Goal: Information Seeking & Learning: Learn about a topic

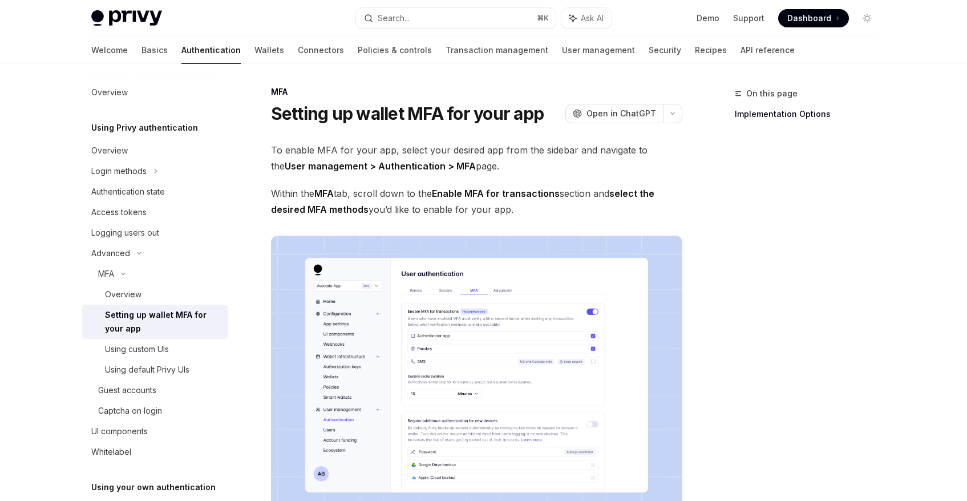
scroll to position [2, 0]
click at [156, 352] on div "Using custom UIs" at bounding box center [137, 349] width 64 height 14
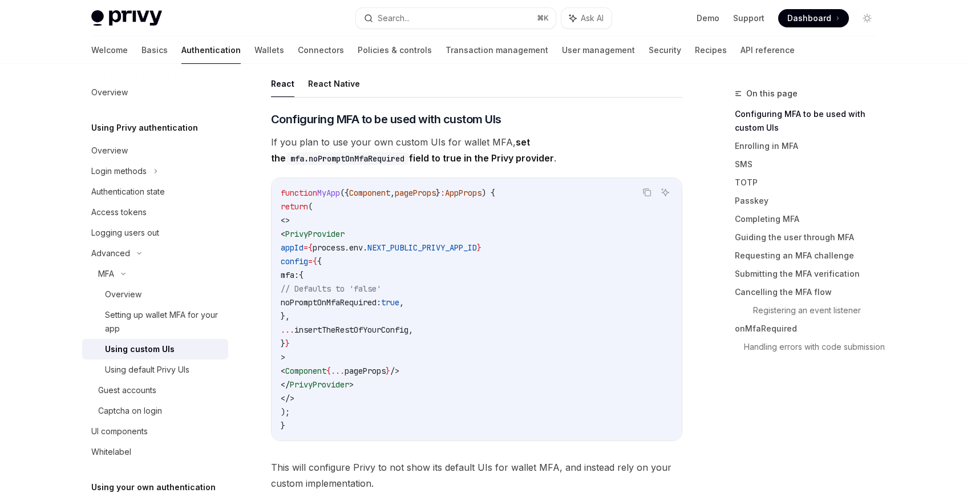
scroll to position [264, 0]
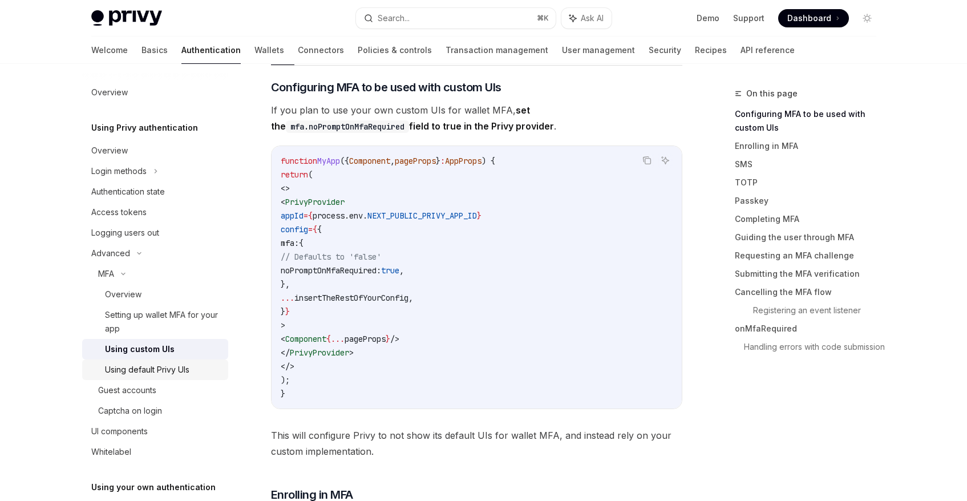
click at [149, 371] on div "Using default Privy UIs" at bounding box center [147, 370] width 84 height 14
type textarea "*"
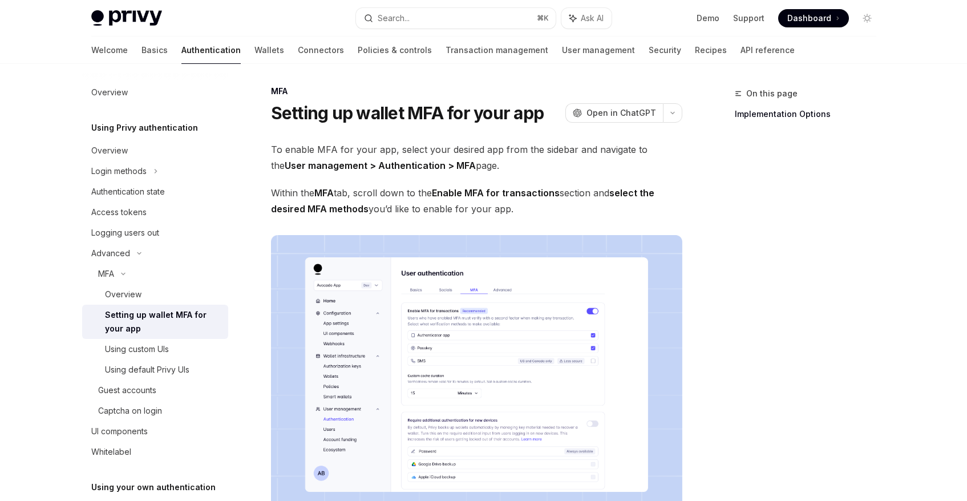
scroll to position [2, 0]
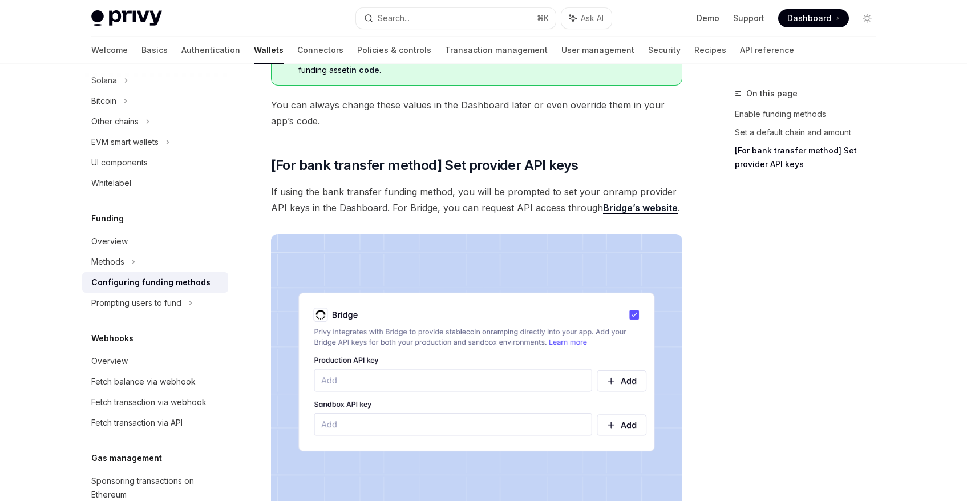
scroll to position [1078, 0]
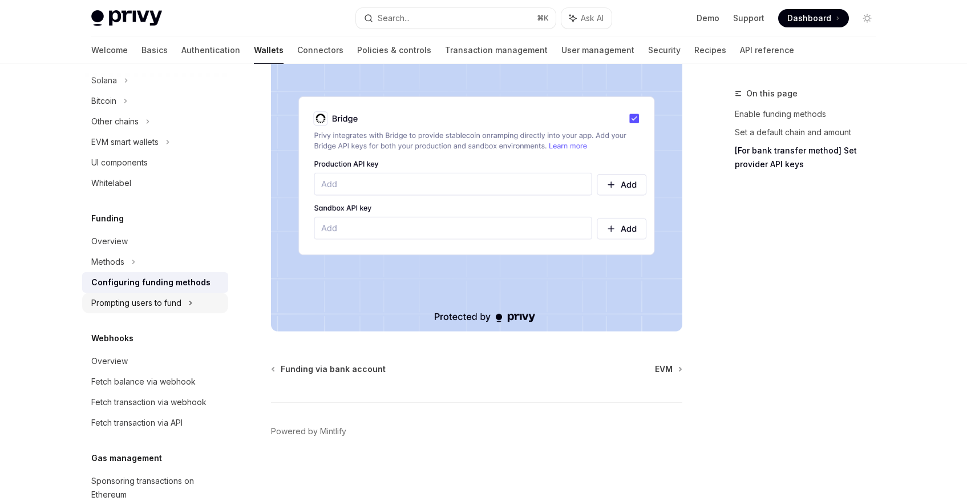
click at [133, 128] on div "Prompting users to fund" at bounding box center [114, 122] width 47 height 14
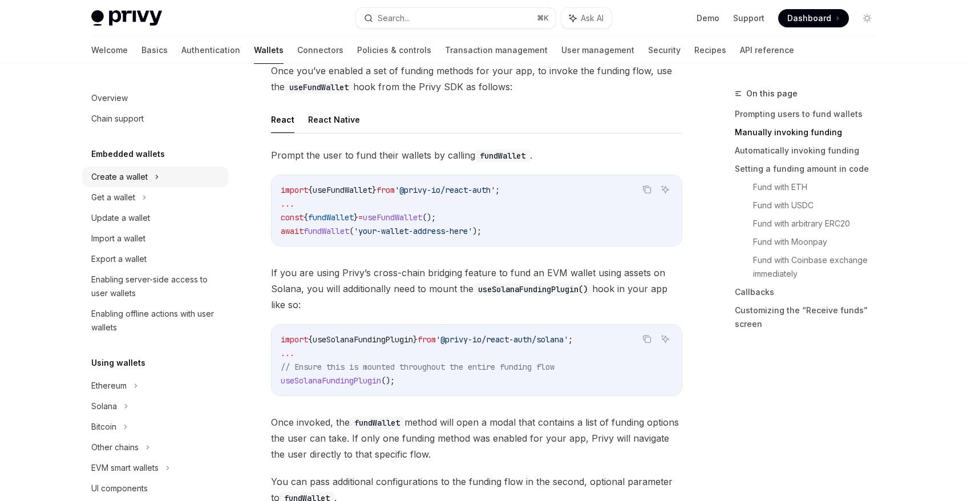
click at [135, 177] on div "Create a wallet" at bounding box center [119, 177] width 56 height 14
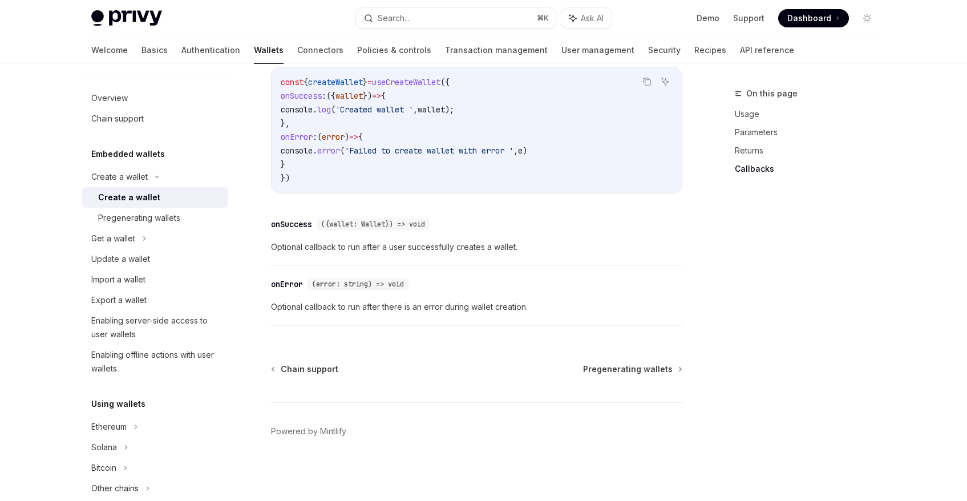
scroll to position [864, 0]
click at [121, 213] on div "Pregenerating wallets" at bounding box center [139, 218] width 82 height 14
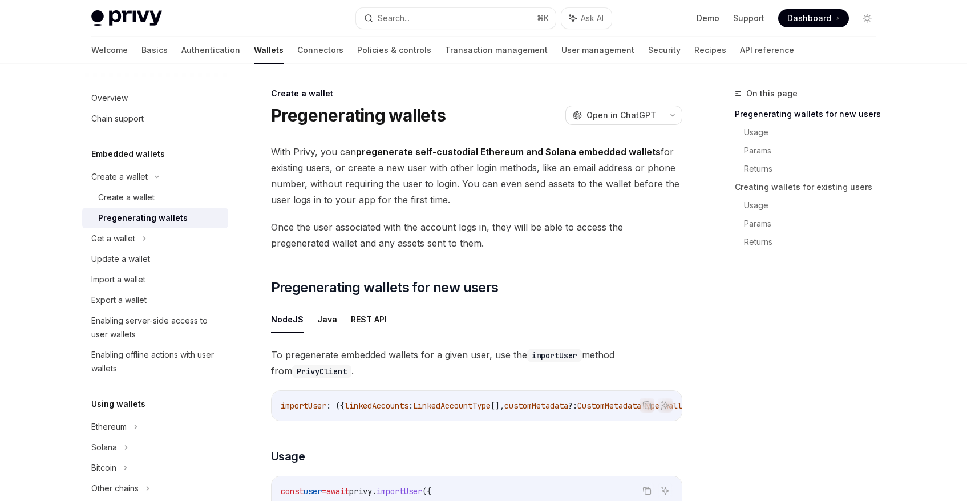
drag, startPoint x: 331, startPoint y: 164, endPoint x: 628, endPoint y: 197, distance: 298.3
click at [628, 197] on span "With Privy, you can pregenerate self-custodial Ethereum and Solana embedded wal…" at bounding box center [476, 176] width 411 height 64
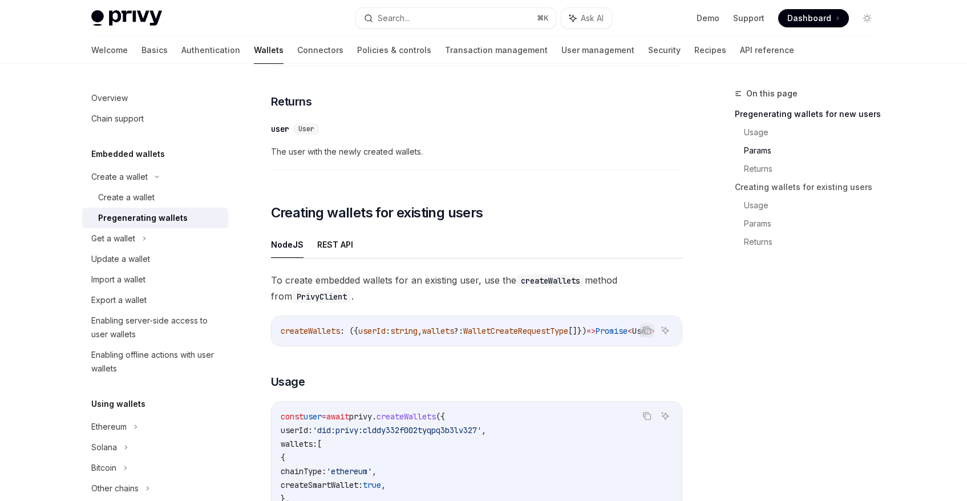
scroll to position [1006, 0]
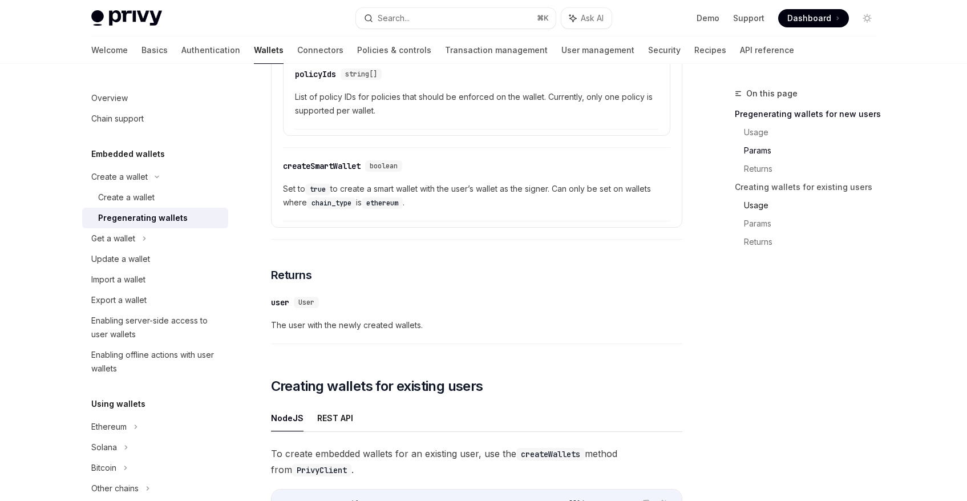
click at [759, 205] on link "Usage" at bounding box center [814, 205] width 141 height 18
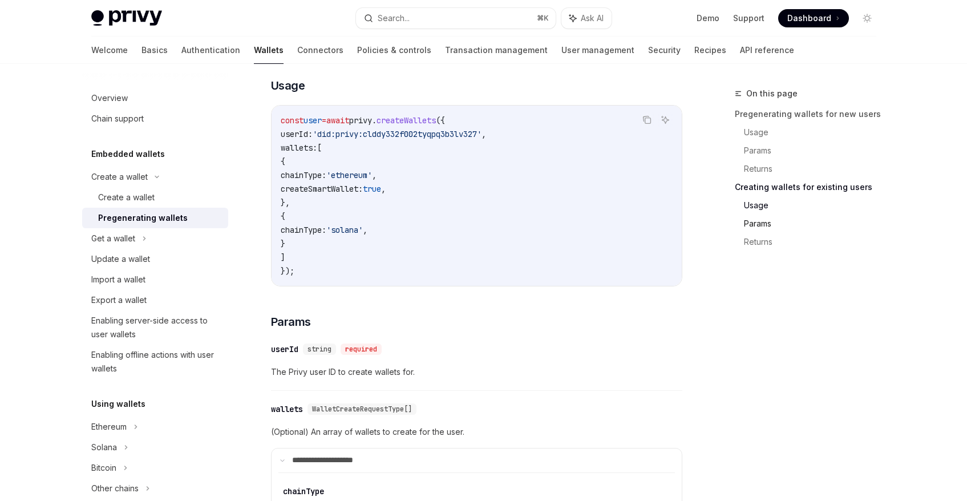
click at [757, 221] on link "Params" at bounding box center [814, 223] width 141 height 18
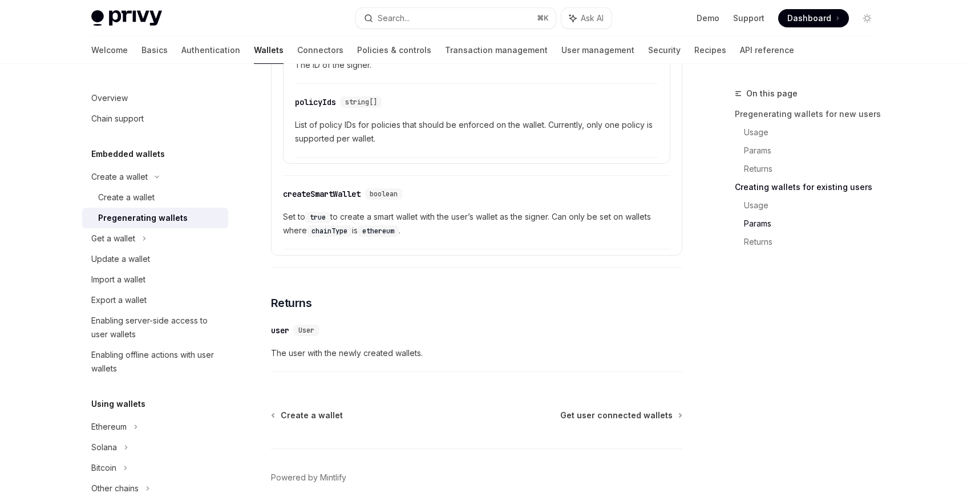
scroll to position [2091, 0]
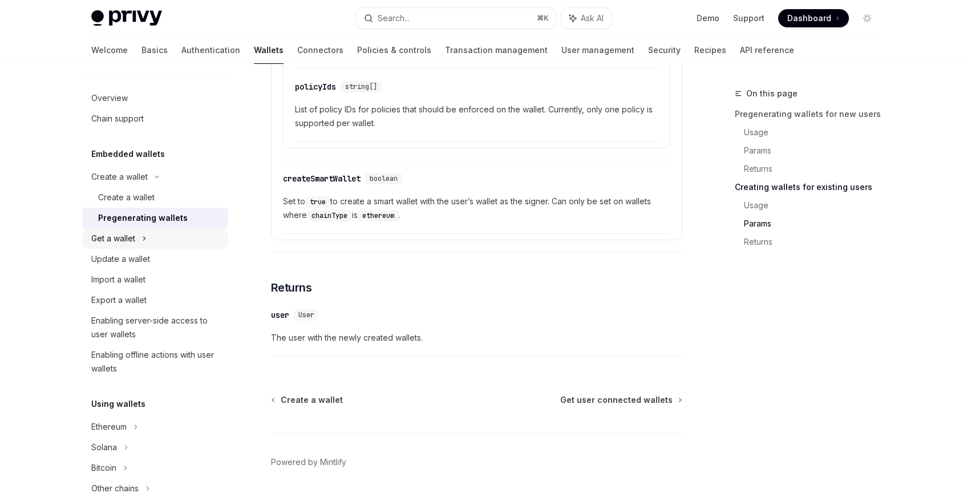
click at [125, 236] on div "Get a wallet" at bounding box center [113, 239] width 44 height 14
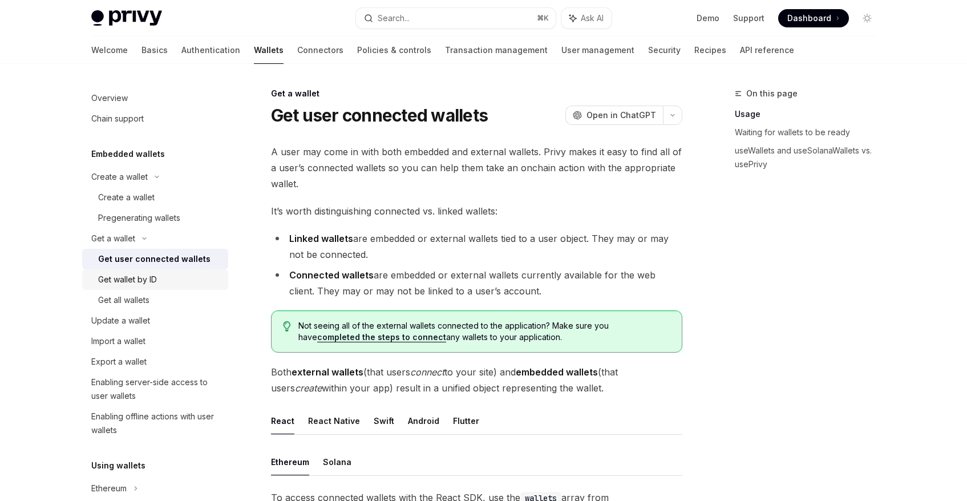
click at [138, 281] on div "Get wallet by ID" at bounding box center [127, 280] width 59 height 14
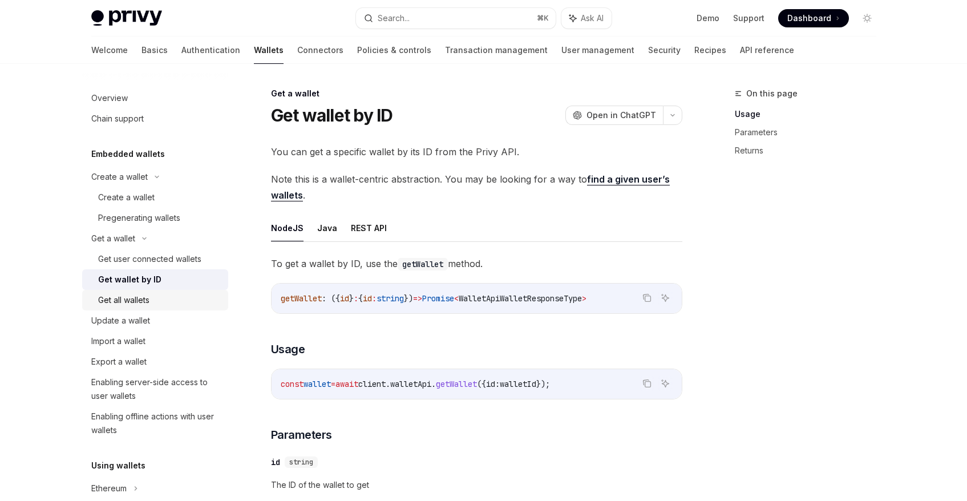
click at [143, 301] on div "Get all wallets" at bounding box center [123, 300] width 51 height 14
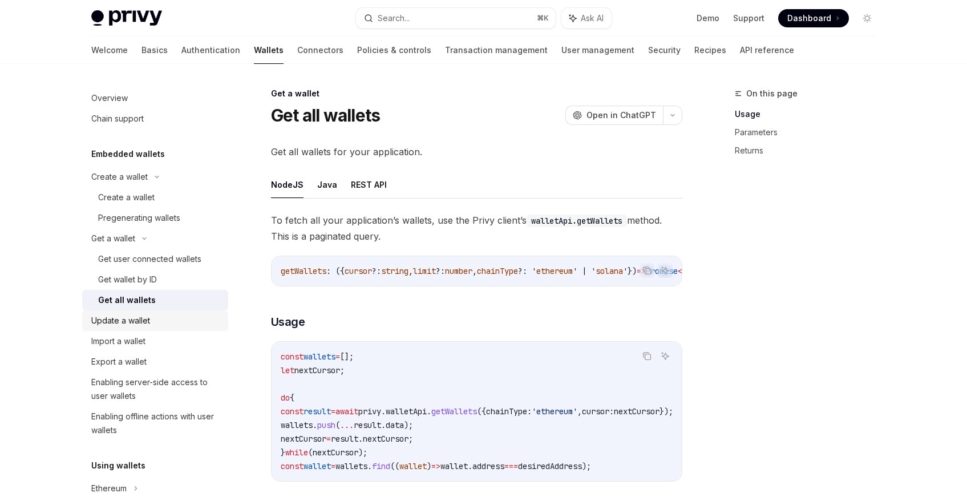
click at [135, 316] on div "Update a wallet" at bounding box center [120, 321] width 59 height 14
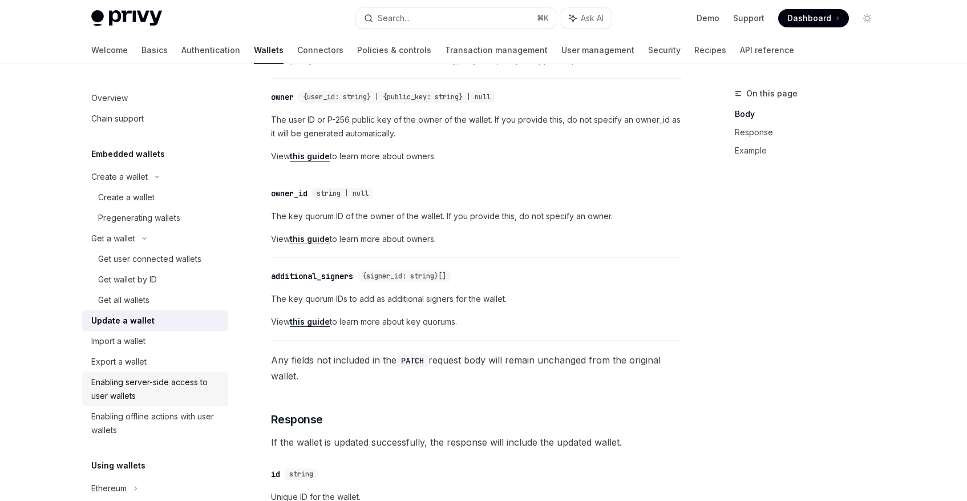
scroll to position [397, 0]
click at [137, 391] on div "Enabling server-side access to user wallets" at bounding box center [156, 388] width 130 height 27
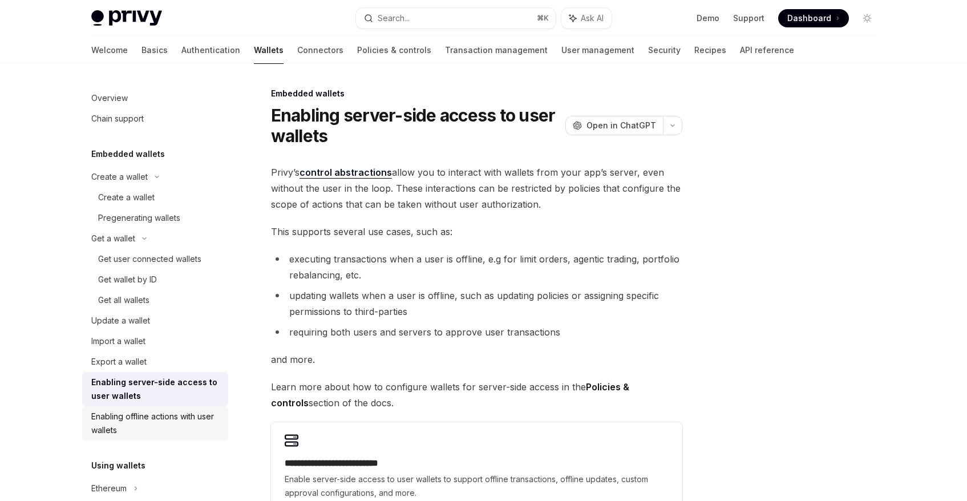
click at [141, 421] on div "Enabling offline actions with user wallets" at bounding box center [156, 422] width 130 height 27
type textarea "*"
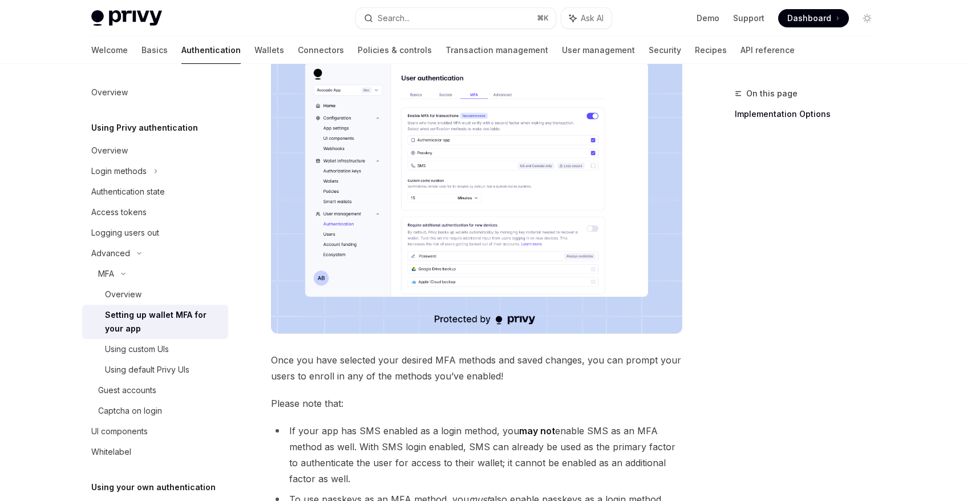
scroll to position [508, 0]
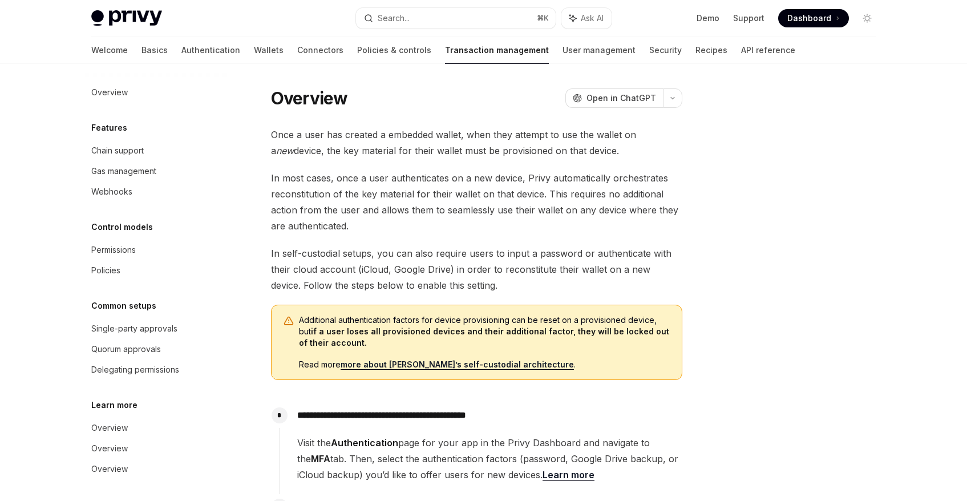
drag, startPoint x: 314, startPoint y: 151, endPoint x: 612, endPoint y: 152, distance: 297.7
click at [609, 152] on span "Once a user has created a embedded wallet, when they attempt to use the wallet …" at bounding box center [476, 143] width 411 height 32
click at [622, 153] on span "Once a user has created a embedded wallet, when they attempt to use the wallet …" at bounding box center [476, 143] width 411 height 32
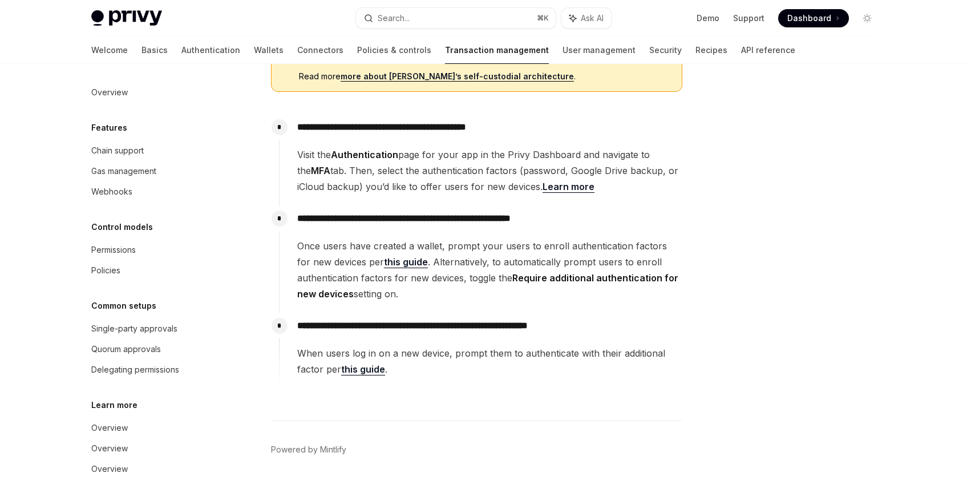
scroll to position [306, 0]
